Goal: Task Accomplishment & Management: Use online tool/utility

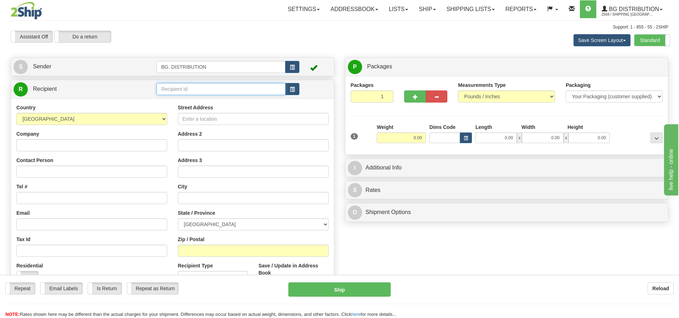
click at [207, 84] on input "text" at bounding box center [221, 89] width 129 height 12
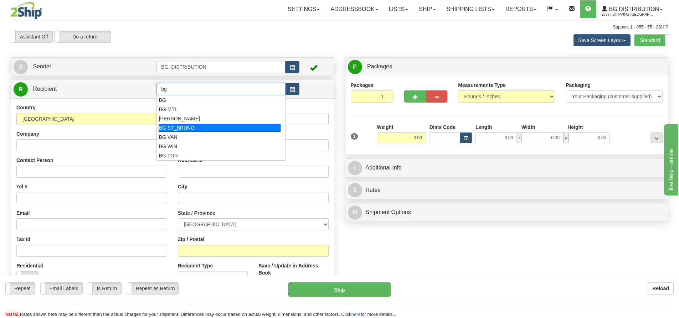
click at [206, 126] on div "BG ST_BRUNO" at bounding box center [220, 128] width 122 height 8
type input "BG ST_BRUNO"
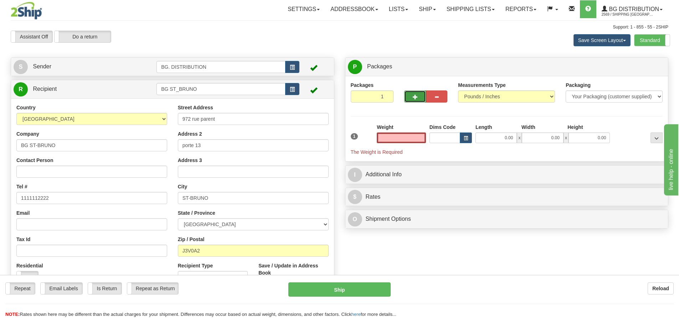
type input "0.00"
click at [414, 97] on span "button" at bounding box center [415, 97] width 5 height 5
type input "2"
click at [641, 70] on label "Package Level Pack.." at bounding box center [648, 67] width 36 height 11
radio input "true"
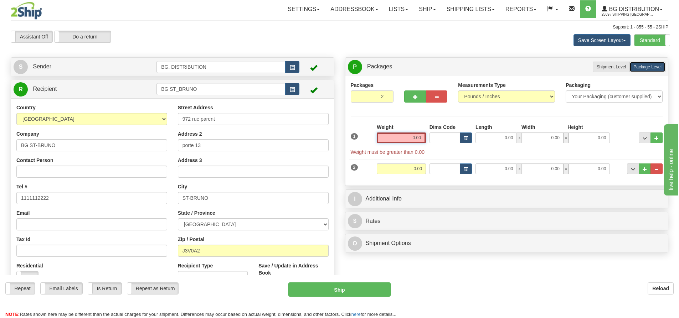
click at [408, 138] on input "0.00" at bounding box center [401, 138] width 49 height 11
type input "0.00"
click at [271, 89] on input "BG ST_BRUNO" at bounding box center [221, 89] width 129 height 12
type input "BG ST_BRUN"
drag, startPoint x: 99, startPoint y: 91, endPoint x: 76, endPoint y: 87, distance: 23.4
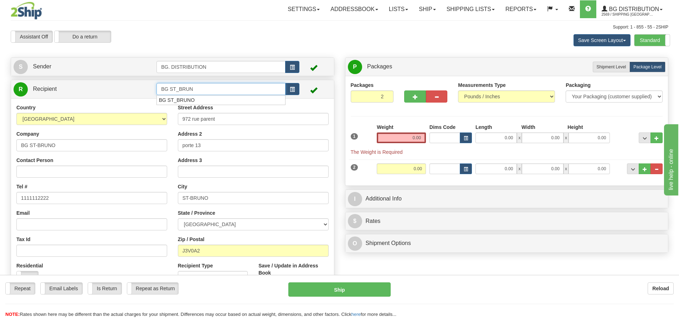
click at [77, 88] on tr "R Recipient BG ST_BRUN" at bounding box center [173, 89] width 318 height 15
type input "1186"
click button "Delete" at bounding box center [0, 0] width 0 height 0
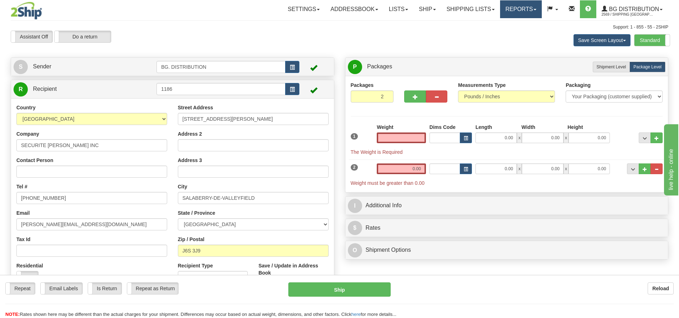
type input "0.00"
click at [358, 168] on div "2" at bounding box center [362, 167] width 26 height 7
click at [357, 168] on span "2" at bounding box center [354, 167] width 7 height 6
click at [660, 169] on button "..." at bounding box center [657, 169] width 12 height 11
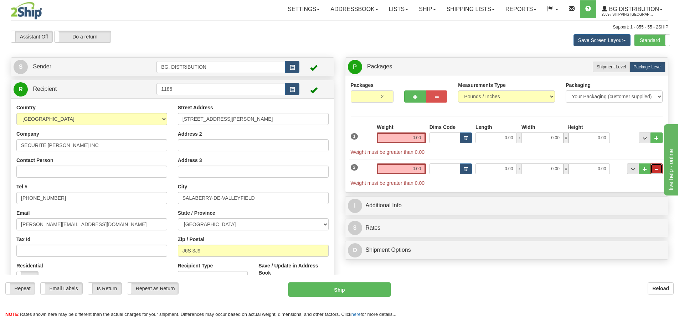
type input "1"
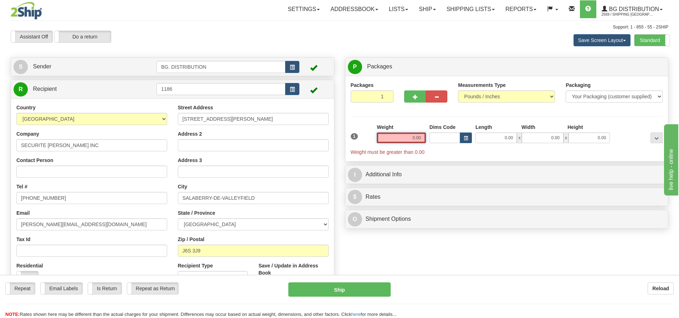
click at [418, 136] on input "0.00" at bounding box center [401, 138] width 49 height 11
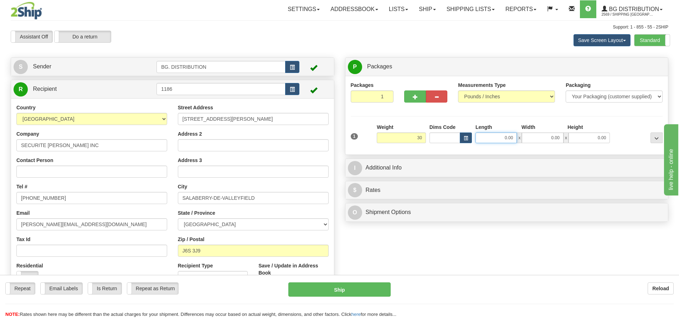
type input "30.00"
click at [503, 139] on input "0.00" at bounding box center [496, 138] width 41 height 11
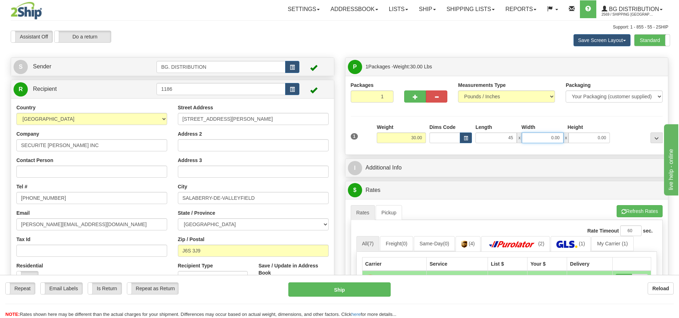
type input "45.00"
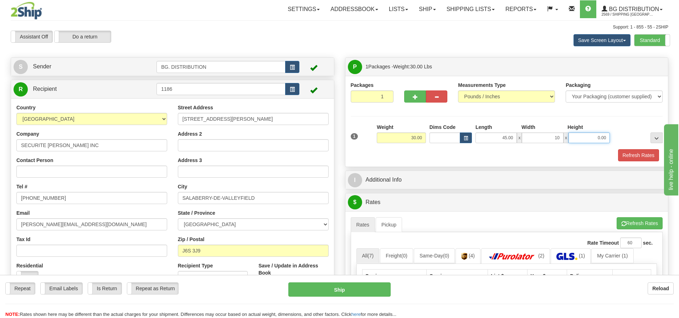
type input "10.00"
type input "8.00"
click at [351, 189] on div "I Additional Info" at bounding box center [507, 180] width 324 height 19
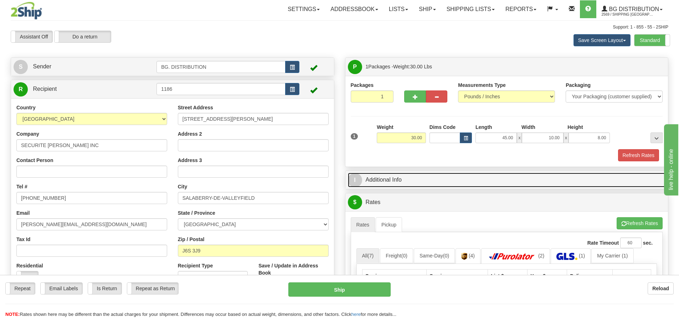
click at [357, 176] on span "I" at bounding box center [355, 180] width 14 height 14
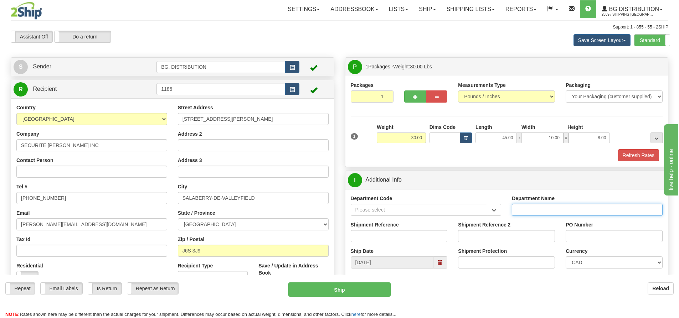
click at [535, 207] on input "Department Name" at bounding box center [587, 210] width 151 height 12
type input "."
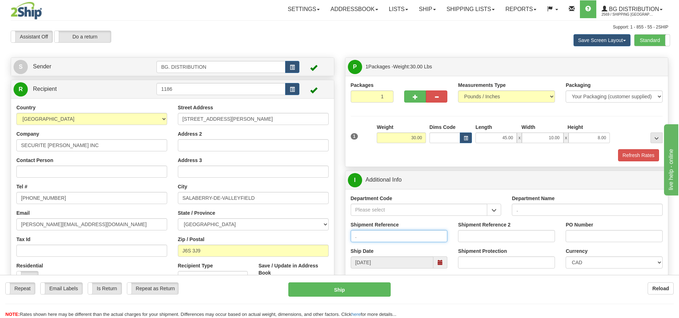
type input "."
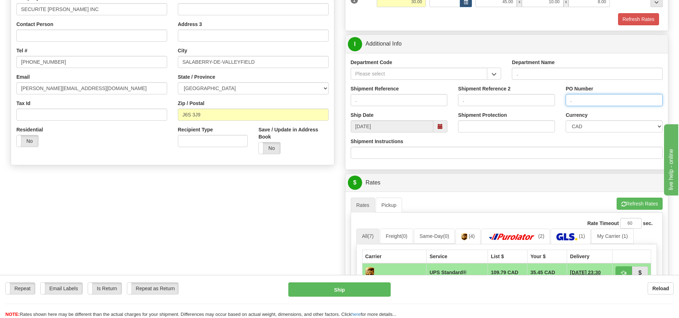
scroll to position [143, 0]
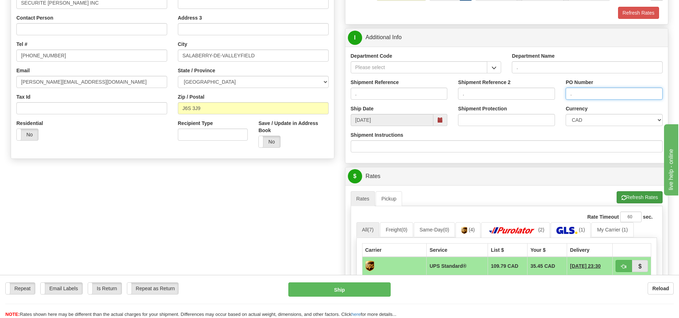
type input "."
click at [627, 196] on button "Refresh Rates" at bounding box center [640, 197] width 46 height 12
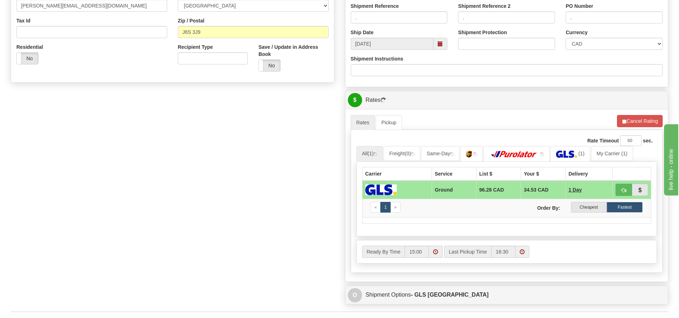
scroll to position [321, 0]
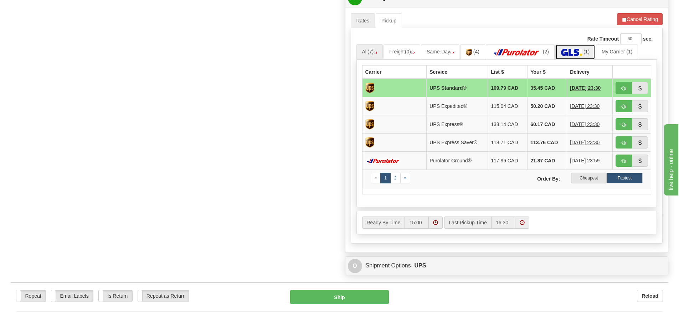
click at [571, 49] on img at bounding box center [571, 52] width 21 height 7
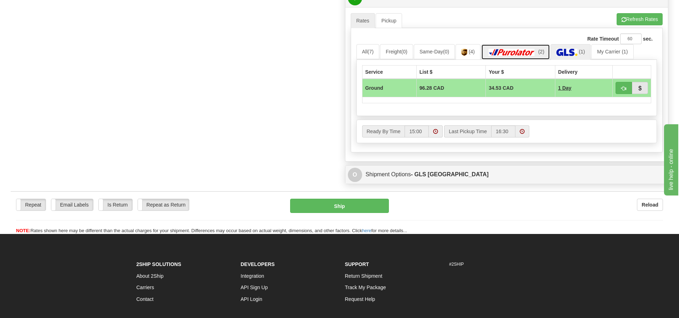
click at [514, 53] on img at bounding box center [512, 52] width 50 height 7
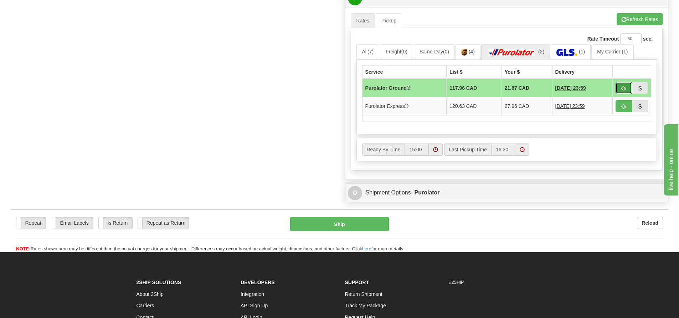
click at [620, 86] on button "button" at bounding box center [624, 88] width 16 height 12
type input "260"
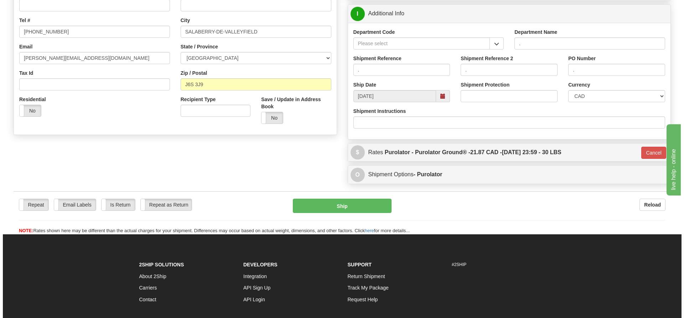
scroll to position [89, 0]
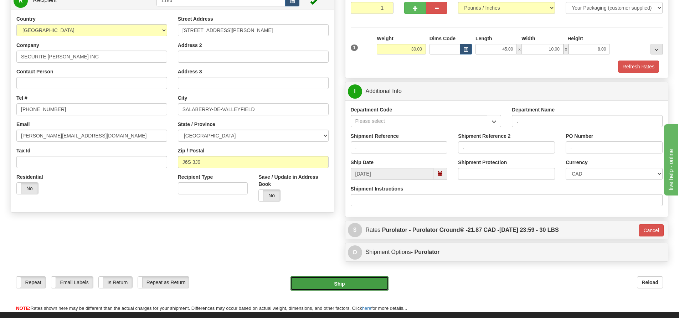
click at [337, 284] on button "Ship" at bounding box center [339, 284] width 99 height 14
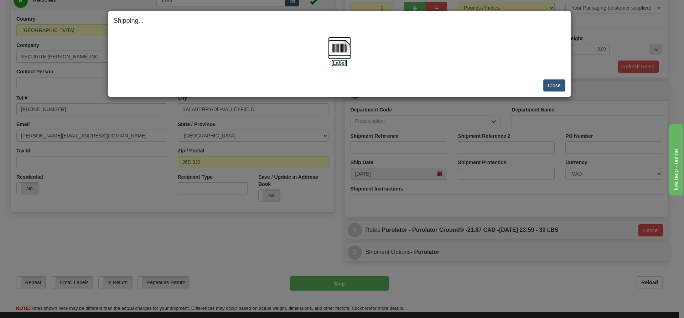
click at [338, 64] on label "[Label]" at bounding box center [340, 63] width 16 height 7
click at [560, 84] on button "Close" at bounding box center [555, 86] width 22 height 12
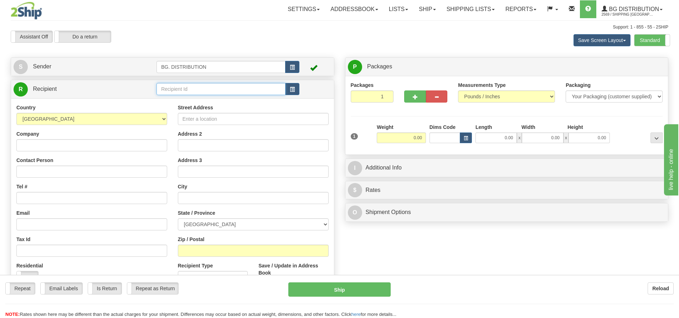
click at [202, 88] on input "text" at bounding box center [221, 89] width 129 height 12
type input "20090"
click button "Delete" at bounding box center [0, 0] width 0 height 0
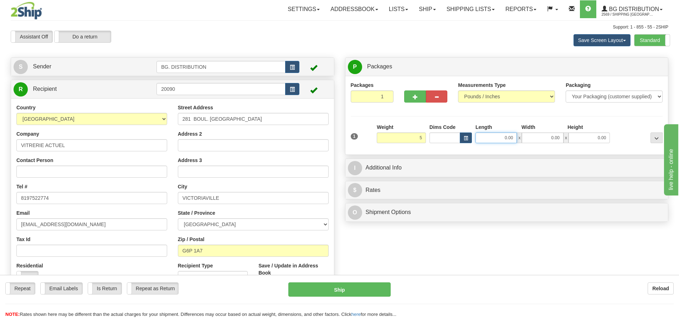
type input "5.00"
click at [489, 134] on input "0.00" at bounding box center [496, 138] width 41 height 11
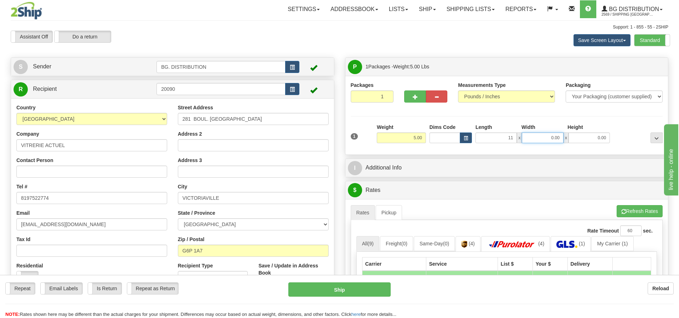
type input "11.00"
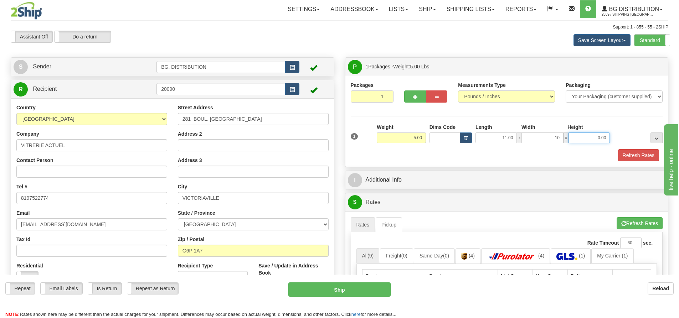
type input "10.00"
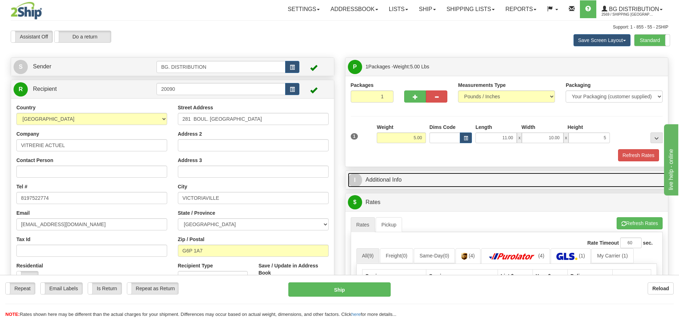
type input "5.00"
click at [356, 181] on span "I" at bounding box center [355, 180] width 14 height 14
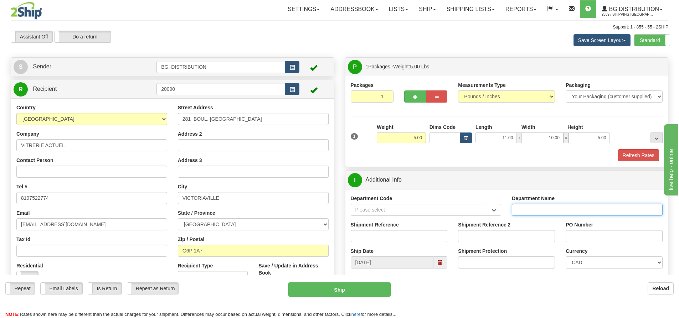
click at [523, 209] on input "Department Name" at bounding box center [587, 210] width 151 height 12
type input "."
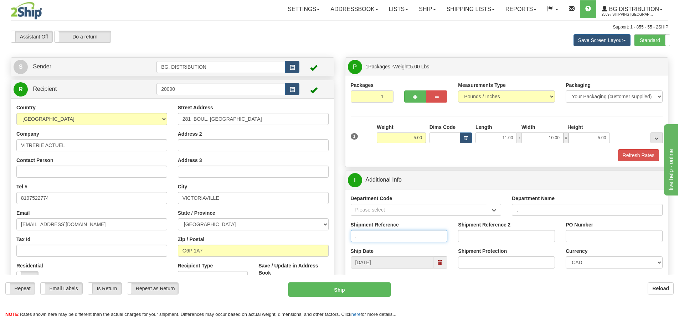
type input "."
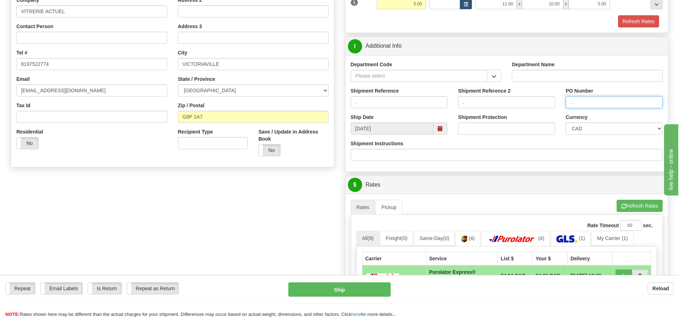
scroll to position [143, 0]
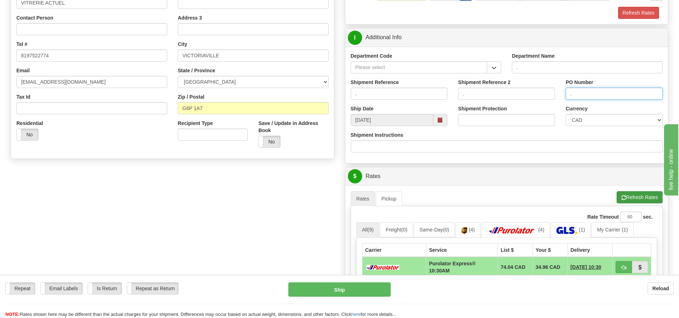
type input "."
click at [635, 193] on button "Refresh Rates" at bounding box center [640, 197] width 46 height 12
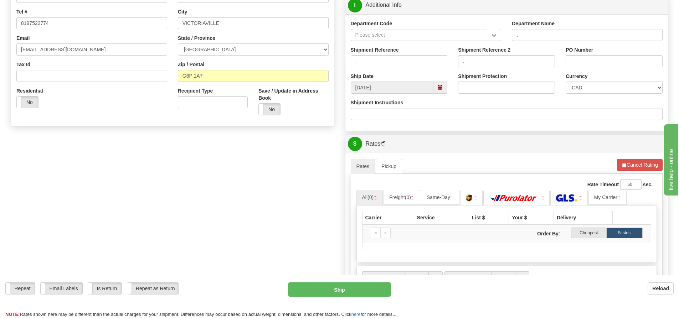
scroll to position [285, 0]
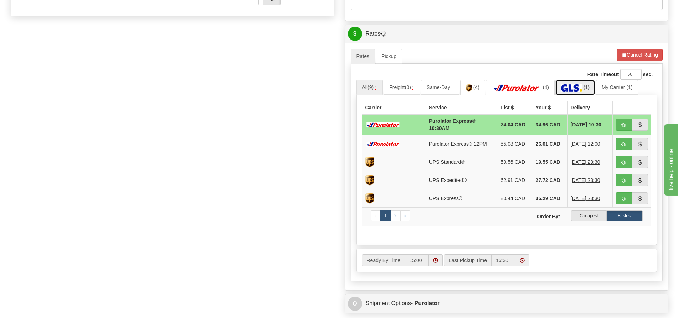
click at [572, 86] on img at bounding box center [571, 87] width 21 height 7
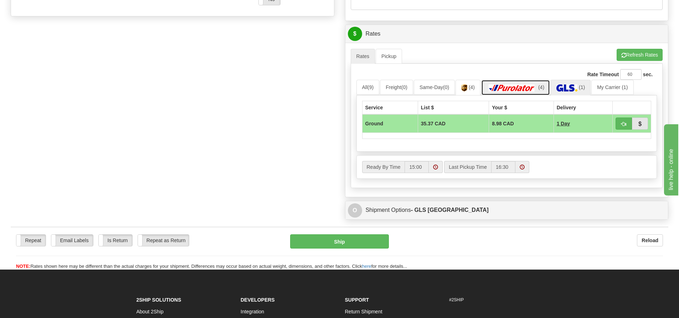
click at [520, 86] on img at bounding box center [512, 87] width 50 height 7
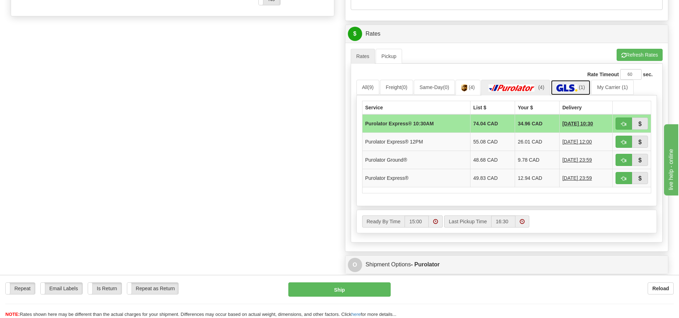
click at [566, 87] on img at bounding box center [567, 87] width 21 height 7
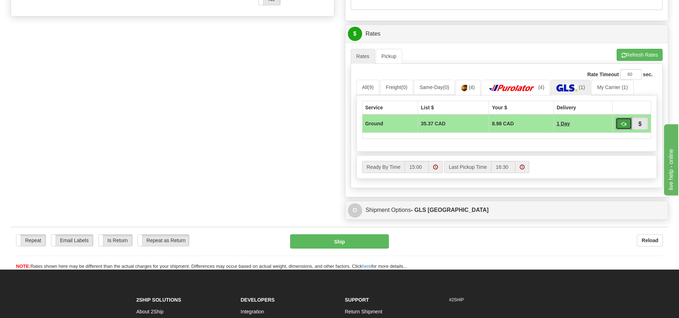
click at [619, 121] on button "button" at bounding box center [624, 124] width 16 height 12
type input "1"
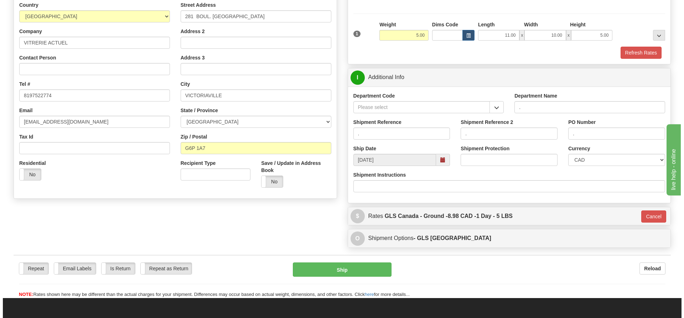
scroll to position [102, 0]
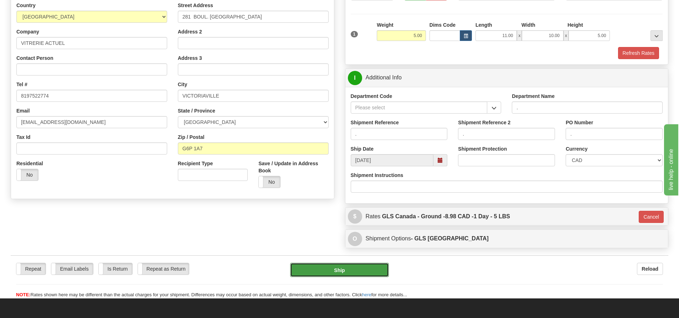
click at [353, 267] on button "Ship" at bounding box center [339, 270] width 99 height 14
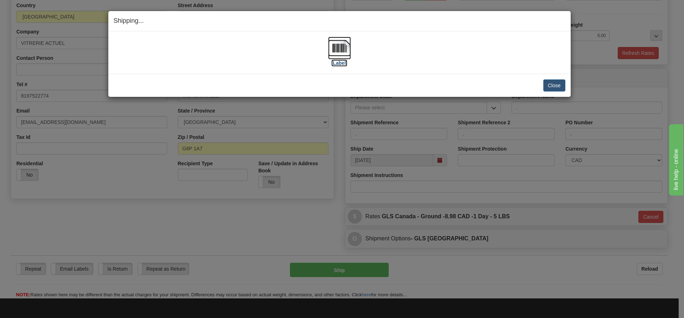
click at [341, 65] on label "[Label]" at bounding box center [340, 63] width 16 height 7
click at [547, 88] on button "Close" at bounding box center [555, 86] width 22 height 12
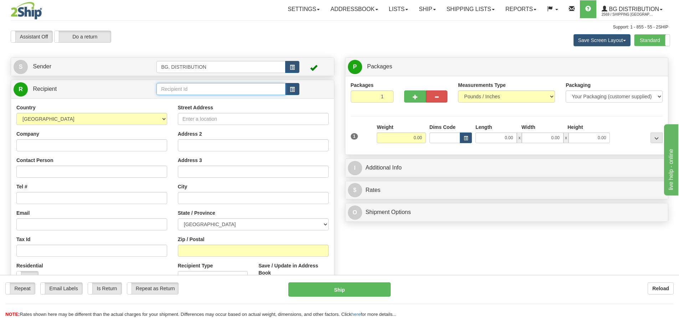
click at [211, 87] on input "text" at bounding box center [221, 89] width 129 height 12
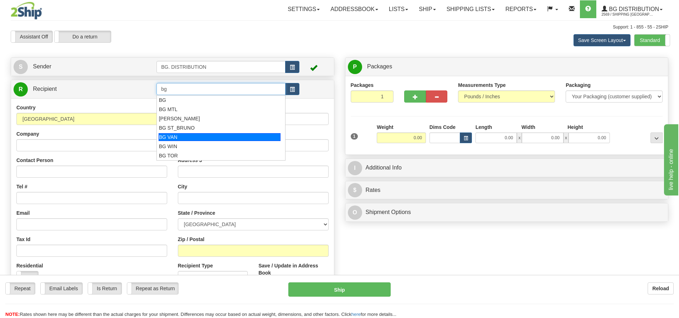
click at [219, 139] on div "BG VAN" at bounding box center [220, 137] width 122 height 8
type input "BG VAN"
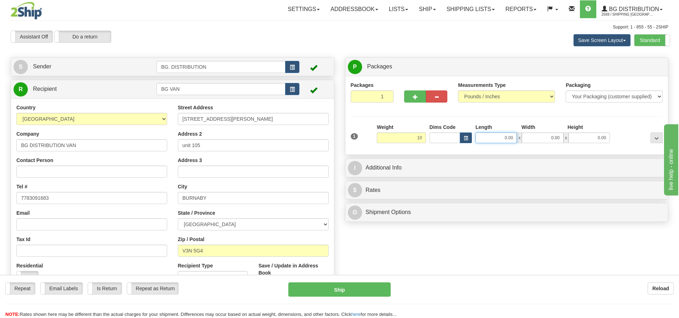
type input "10.00"
drag, startPoint x: 489, startPoint y: 137, endPoint x: 461, endPoint y: 123, distance: 31.6
click at [488, 138] on input "0.00" at bounding box center [496, 138] width 41 height 11
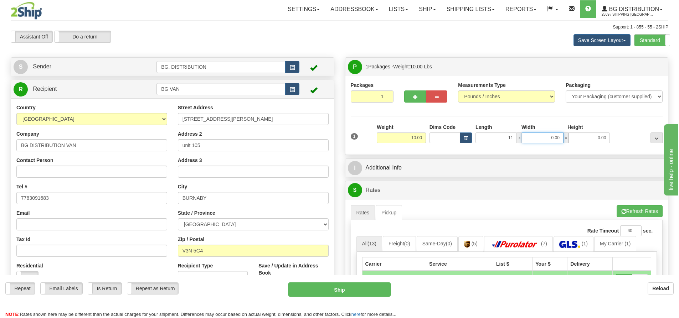
type input "11.00"
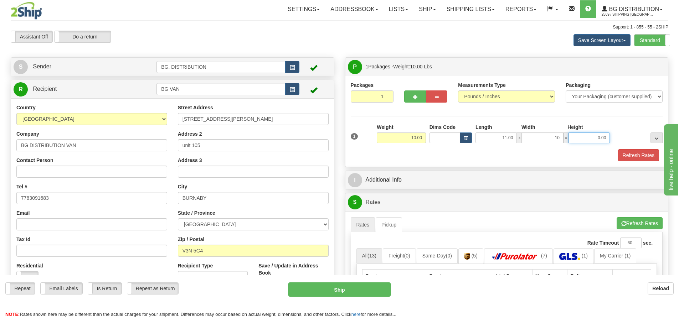
type input "10.00"
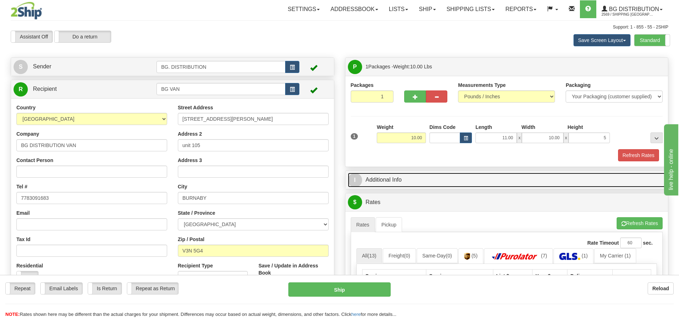
type input "5.00"
click at [354, 185] on span "I" at bounding box center [355, 180] width 14 height 14
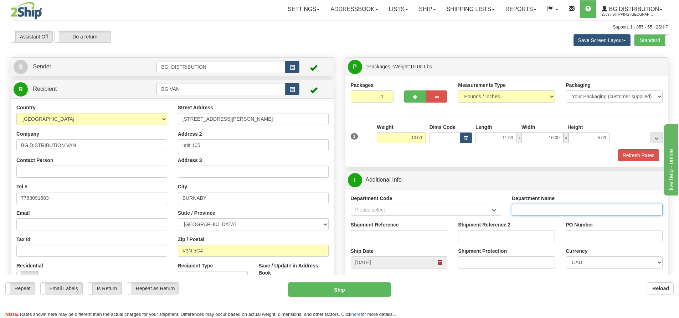
drag, startPoint x: 521, startPoint y: 209, endPoint x: 518, endPoint y: 206, distance: 4.0
click at [522, 209] on input "Department Name" at bounding box center [587, 210] width 151 height 12
type input "."
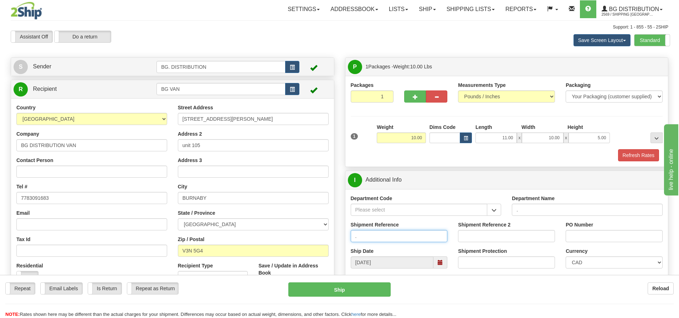
type input "."
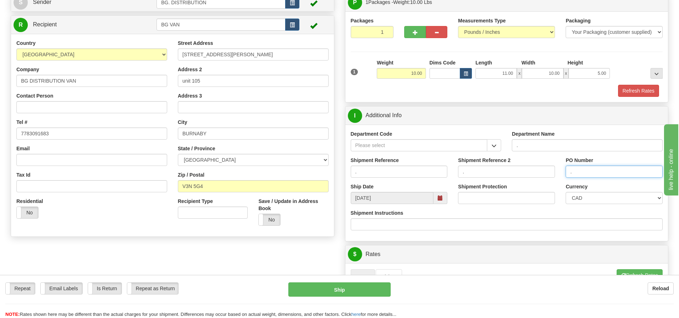
scroll to position [143, 0]
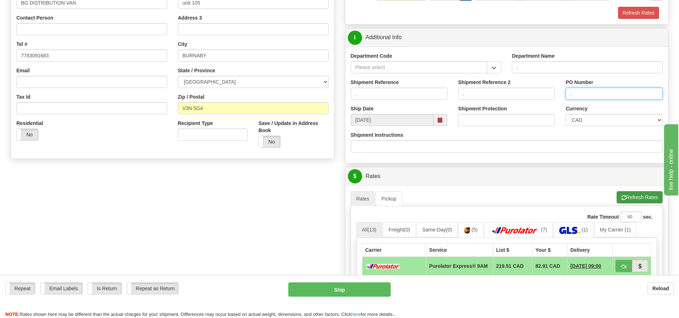
type input "."
click at [625, 195] on button "Refresh Rates" at bounding box center [640, 197] width 46 height 12
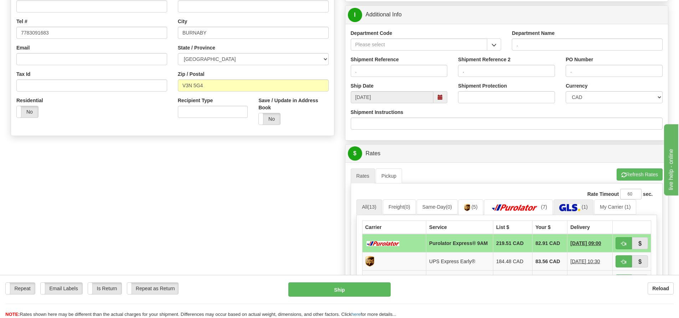
scroll to position [178, 0]
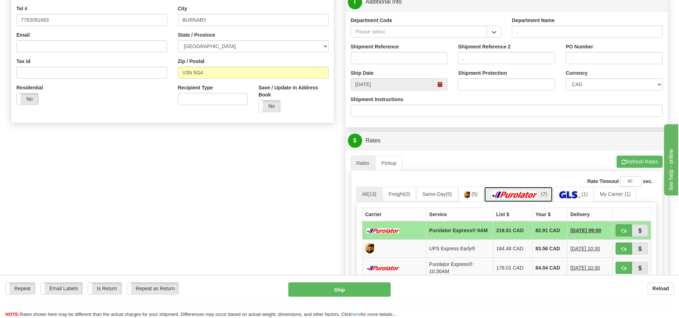
click at [538, 198] on img at bounding box center [515, 194] width 50 height 7
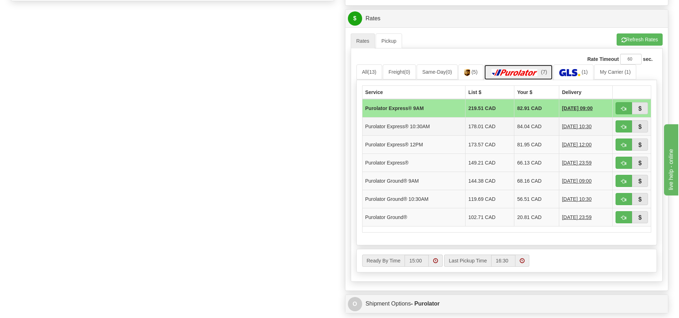
scroll to position [392, 0]
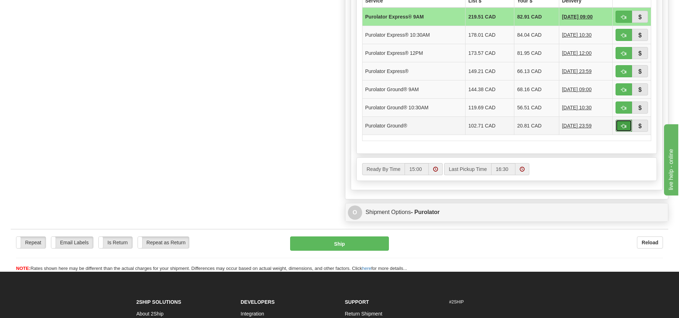
click at [619, 123] on button "button" at bounding box center [624, 126] width 16 height 12
type input "260"
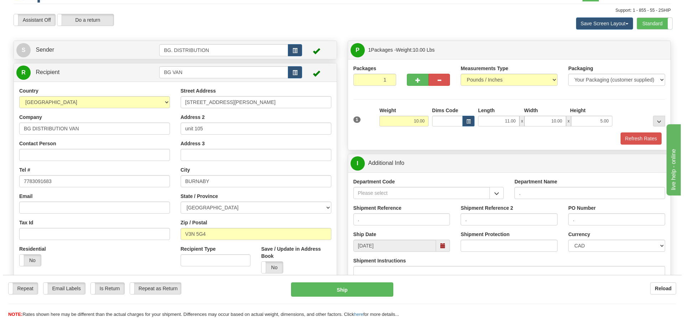
scroll to position [88, 0]
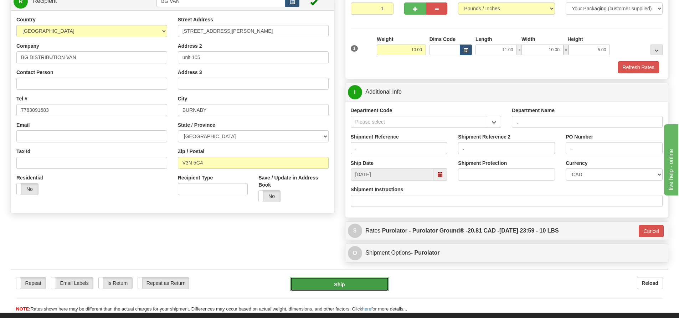
click at [361, 279] on button "Ship" at bounding box center [339, 284] width 99 height 14
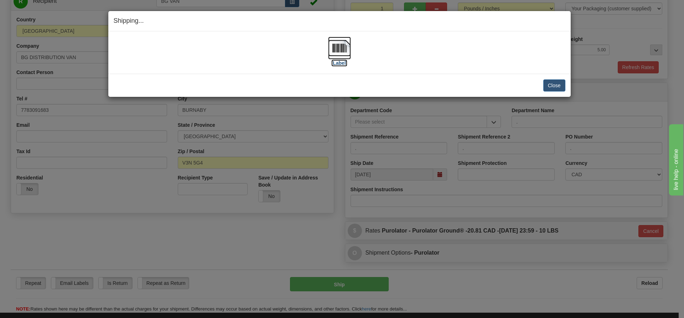
click at [340, 61] on label "[Label]" at bounding box center [340, 63] width 16 height 7
click at [554, 88] on button "Close" at bounding box center [555, 86] width 22 height 12
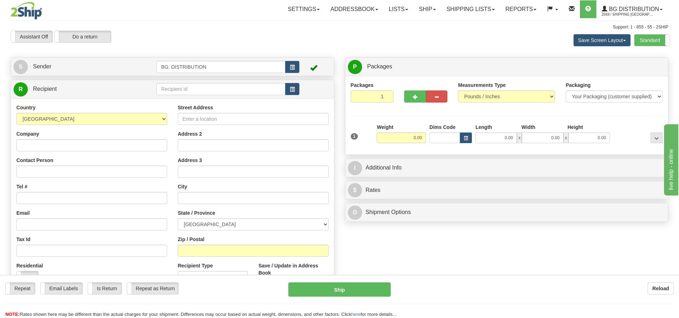
click at [160, 35] on div "Assistant On Assistant Off Do a return Do a return" at bounding box center [144, 37] width 278 height 12
click at [171, 89] on input "text" at bounding box center [221, 89] width 129 height 12
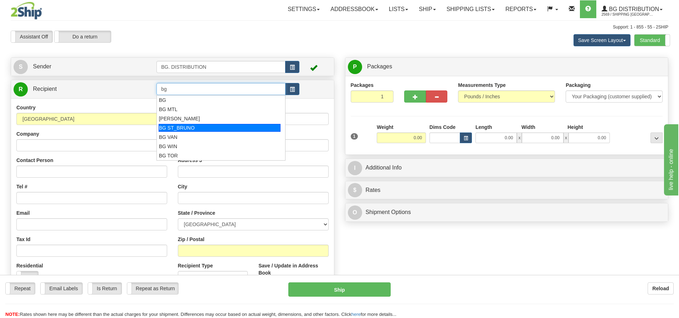
click at [194, 127] on div "BG ST_BRUNO" at bounding box center [220, 128] width 122 height 8
type input "BG ST_BRUNO"
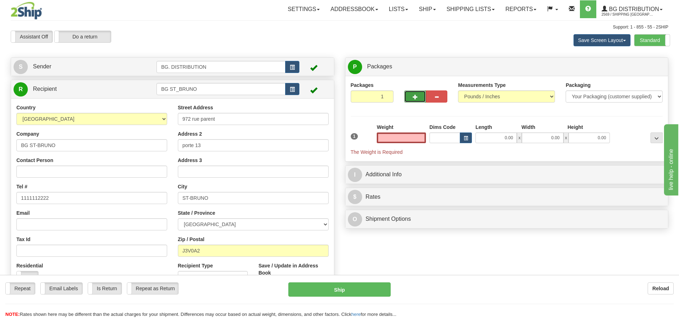
type input "0.00"
click at [419, 100] on button "button" at bounding box center [414, 97] width 21 height 12
type input "2"
click at [643, 64] on label "Package Level Pack.." at bounding box center [648, 67] width 36 height 11
radio input "true"
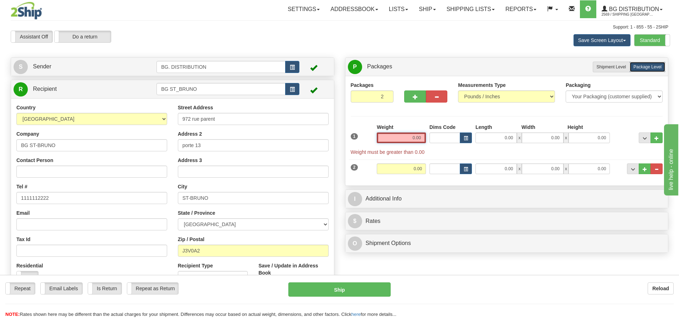
click at [404, 134] on input "0.00" at bounding box center [401, 138] width 49 height 11
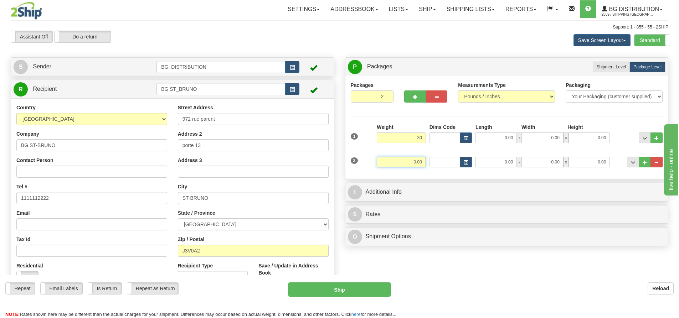
type input "30.00"
click at [407, 165] on input "0.00" at bounding box center [401, 162] width 49 height 11
type input "18"
click at [506, 137] on input "0.00" at bounding box center [496, 138] width 41 height 11
type input "18.00"
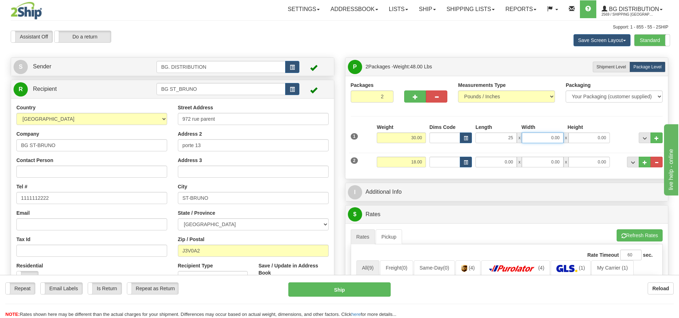
type input "25.00"
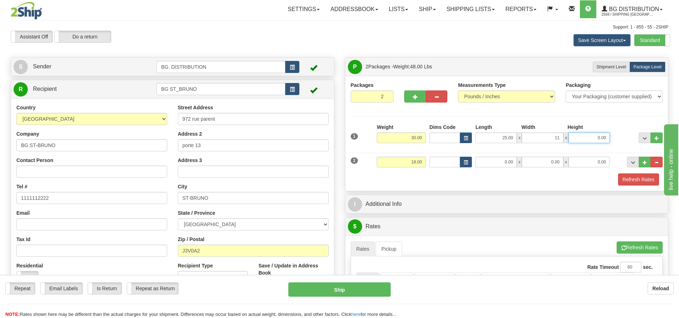
type input "11.00"
click at [511, 159] on input "0.00" at bounding box center [496, 162] width 41 height 11
type input "40.00"
type input "12.00"
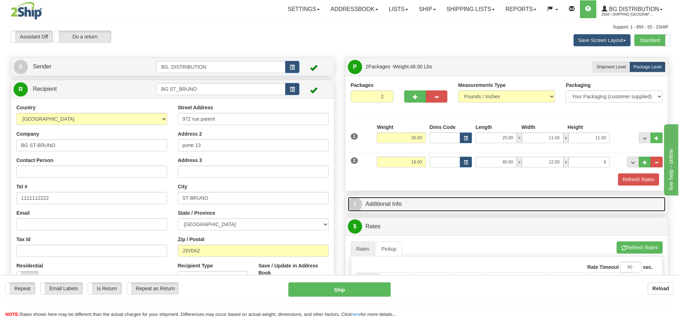
type input "6.00"
click at [358, 206] on span "I" at bounding box center [355, 205] width 14 height 14
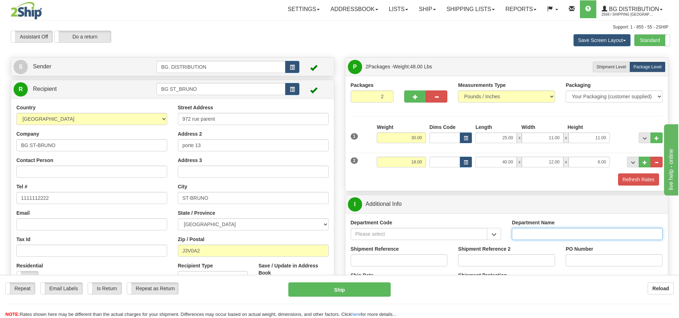
drag, startPoint x: 531, startPoint y: 236, endPoint x: 538, endPoint y: 235, distance: 7.7
click at [532, 236] on input "Department Name" at bounding box center [587, 234] width 151 height 12
type input "."
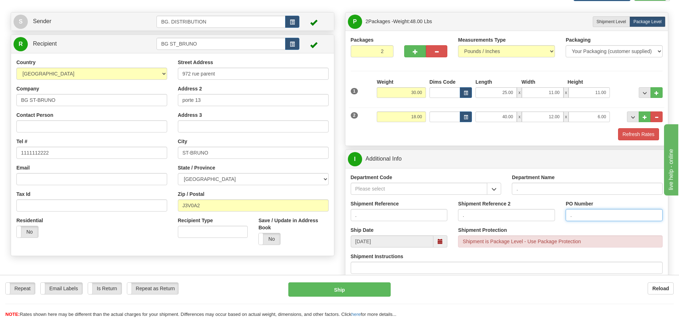
scroll to position [107, 0]
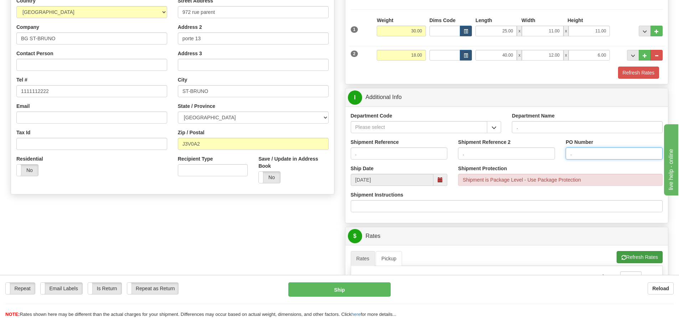
type input "."
click at [647, 258] on button "Refresh Rates" at bounding box center [640, 257] width 46 height 12
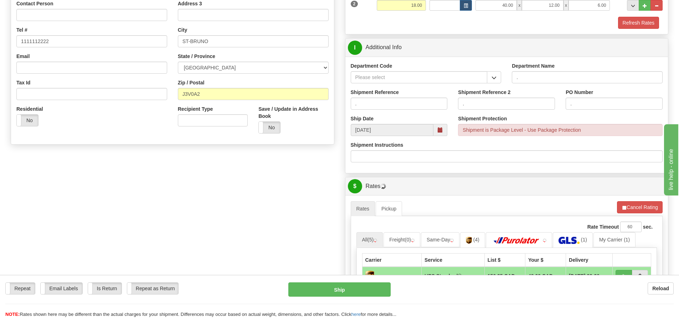
scroll to position [285, 0]
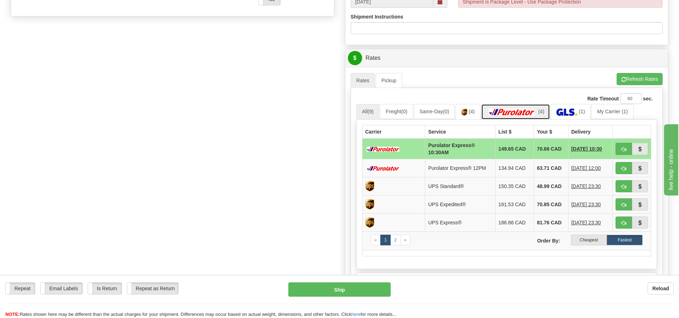
click at [537, 114] on img at bounding box center [512, 112] width 50 height 7
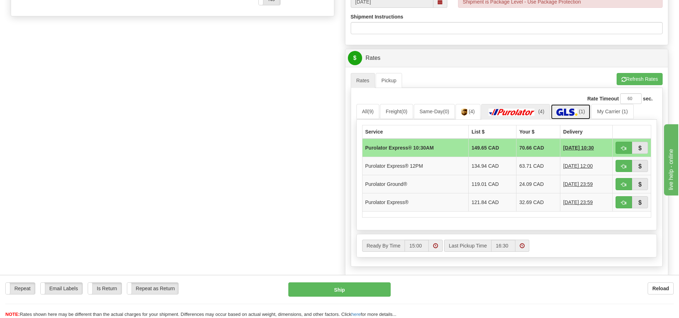
click at [567, 108] on link "(1)" at bounding box center [571, 111] width 40 height 15
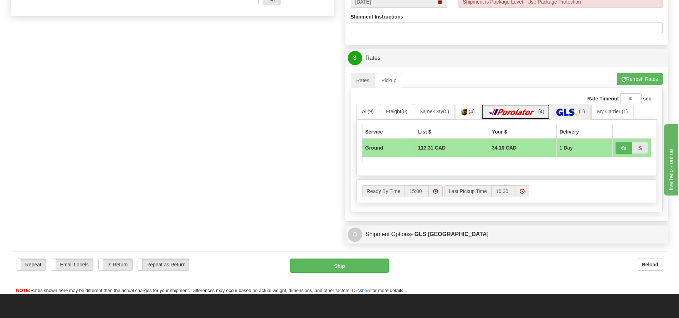
click at [537, 108] on link "(4)" at bounding box center [515, 111] width 69 height 15
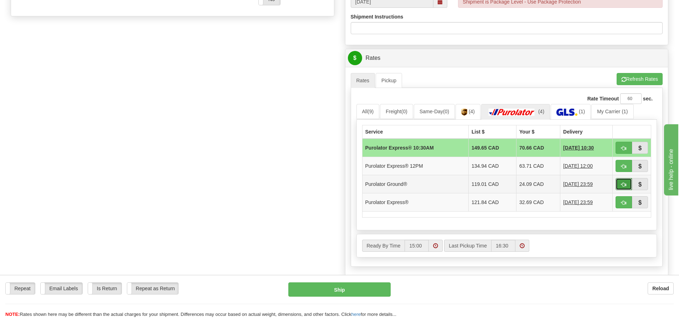
click at [617, 182] on button "button" at bounding box center [624, 184] width 16 height 12
type input "260"
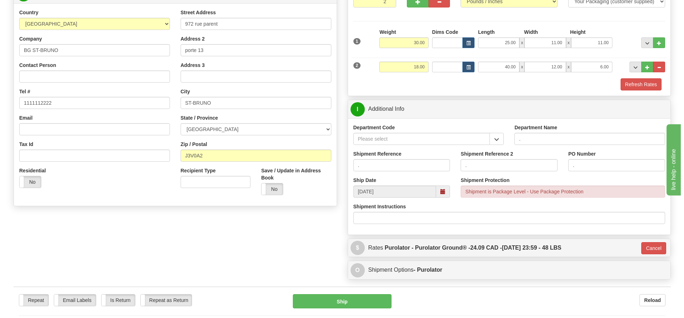
scroll to position [78, 0]
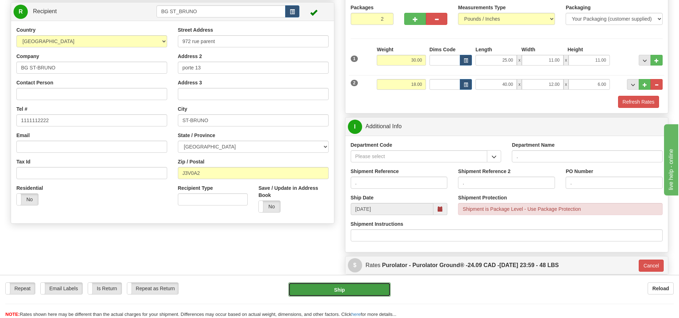
click at [350, 285] on button "Ship" at bounding box center [339, 290] width 102 height 14
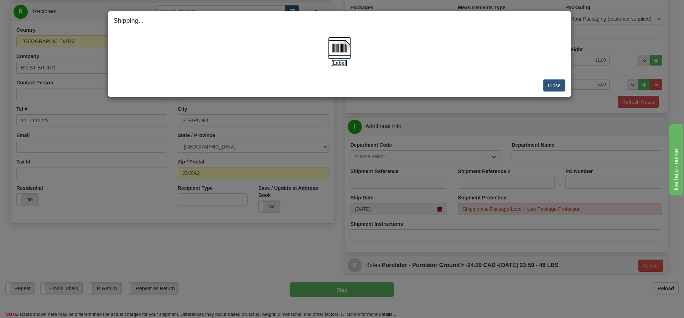
click at [340, 63] on label "[Label]" at bounding box center [340, 63] width 16 height 7
click at [548, 88] on button "Close" at bounding box center [555, 86] width 22 height 12
